Goal: Information Seeking & Learning: Learn about a topic

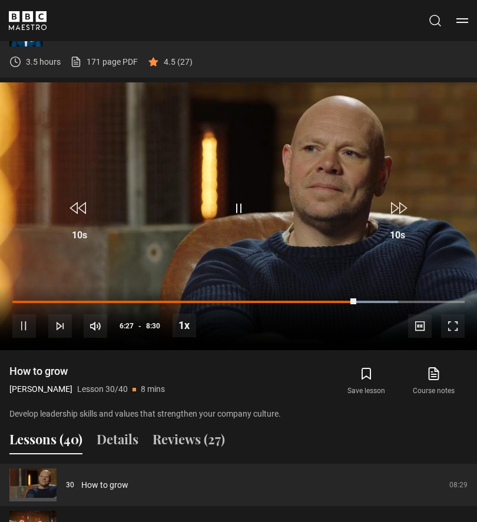
click at [239, 100] on video-js "Video Player is loading. Play Lesson How to grow 10s Skip Back 10 seconds Pause…" at bounding box center [238, 216] width 477 height 269
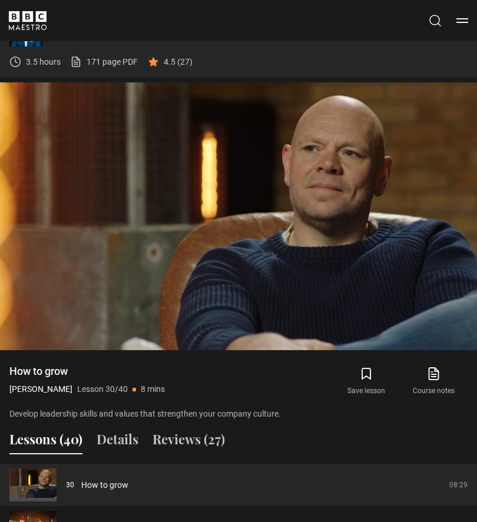
click at [230, 101] on video-js "Video Player is loading. Play Lesson How to grow 10s Skip Back 10 seconds Pause…" at bounding box center [238, 216] width 477 height 269
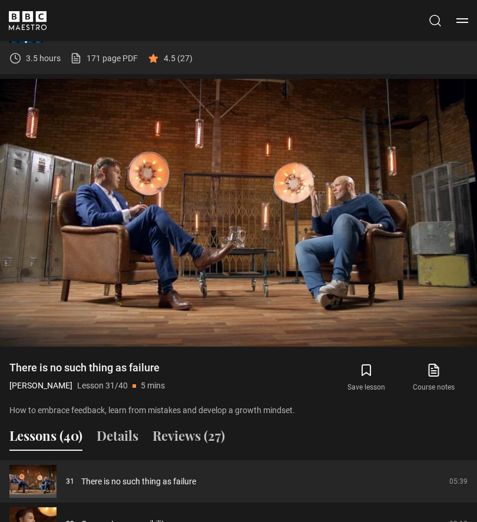
scroll to position [717, 0]
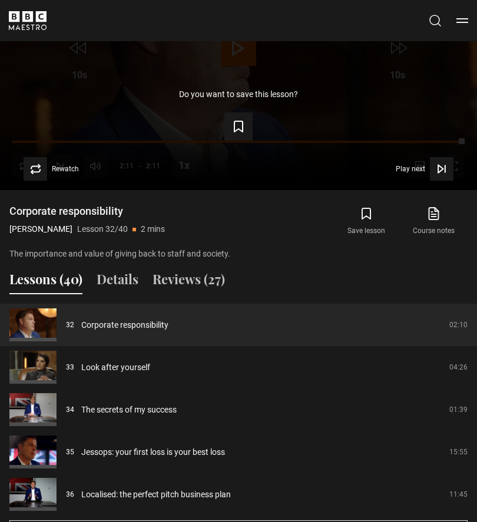
scroll to position [876, 0]
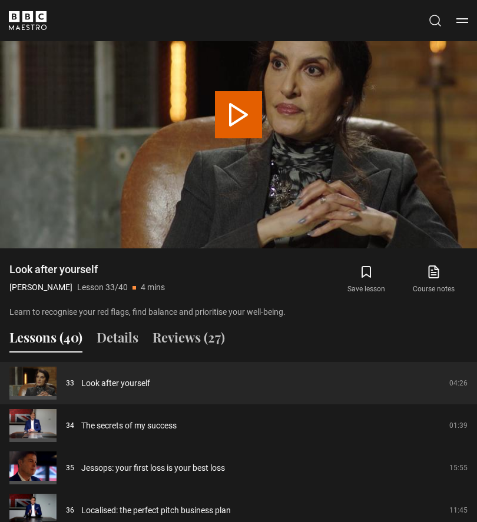
scroll to position [817, 0]
